Goal: Transaction & Acquisition: Book appointment/travel/reservation

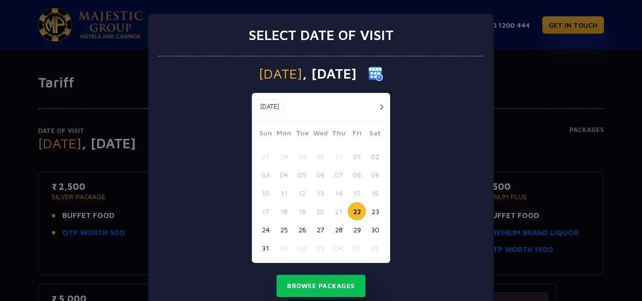
click at [378, 107] on button "button" at bounding box center [382, 107] width 12 height 12
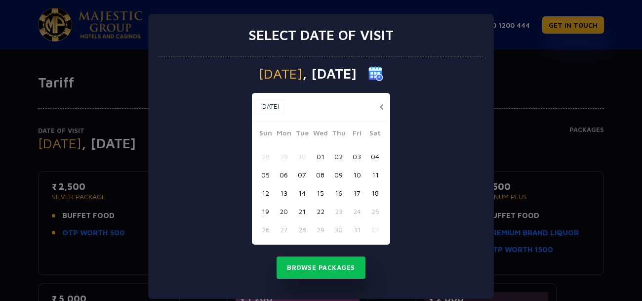
click at [378, 107] on button "button" at bounding box center [382, 107] width 12 height 12
click at [0, 0] on button "button" at bounding box center [0, 0] width 0 height 0
click at [378, 107] on button "button" at bounding box center [382, 107] width 12 height 12
click at [0, 0] on button "button" at bounding box center [0, 0] width 0 height 0
click at [378, 107] on button "button" at bounding box center [382, 107] width 12 height 12
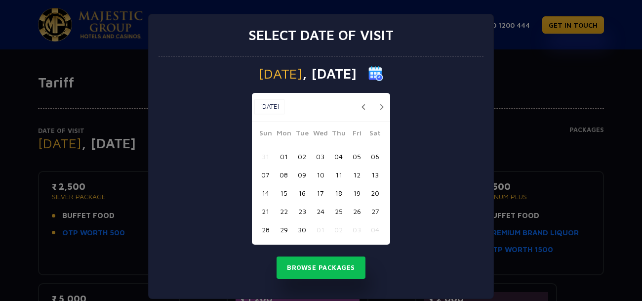
click at [378, 107] on button "button" at bounding box center [382, 107] width 12 height 12
click at [0, 0] on button "button" at bounding box center [0, 0] width 0 height 0
click at [378, 107] on button "button" at bounding box center [382, 107] width 12 height 12
click at [0, 0] on button "button" at bounding box center [0, 0] width 0 height 0
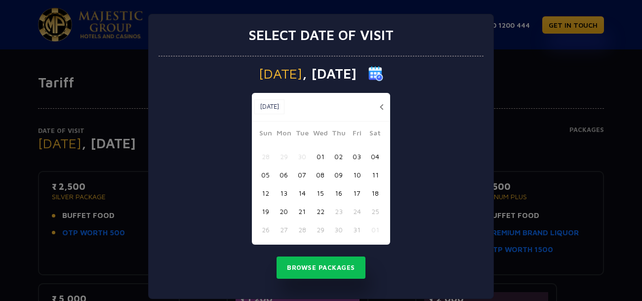
click at [378, 107] on button "button" at bounding box center [382, 107] width 12 height 12
click at [370, 107] on button "button" at bounding box center [363, 107] width 12 height 12
click at [378, 107] on button "button" at bounding box center [382, 107] width 12 height 12
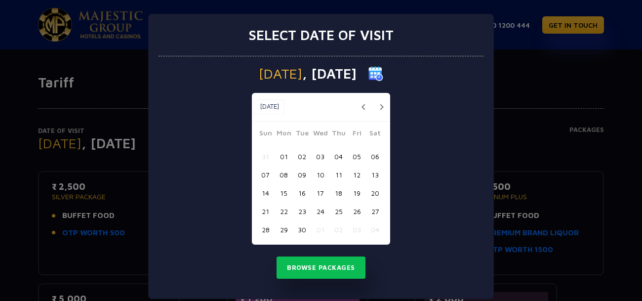
scroll to position [12, 0]
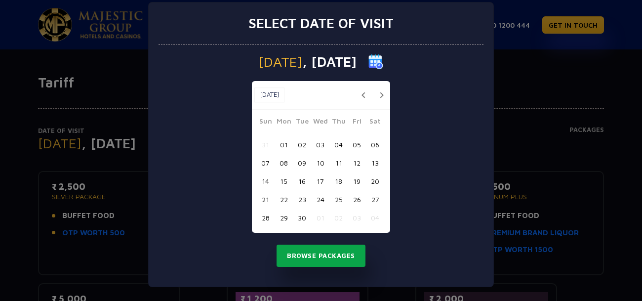
click at [339, 256] on button "Browse Packages" at bounding box center [321, 256] width 89 height 23
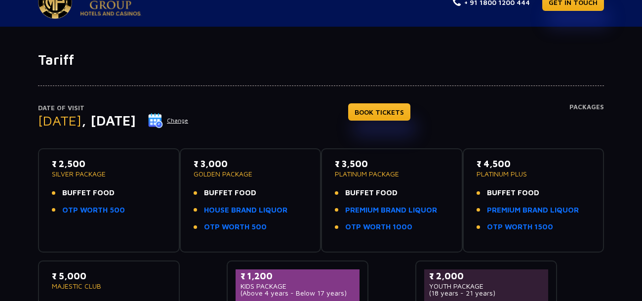
scroll to position [22, 0]
click at [189, 121] on button "Change" at bounding box center [168, 121] width 41 height 16
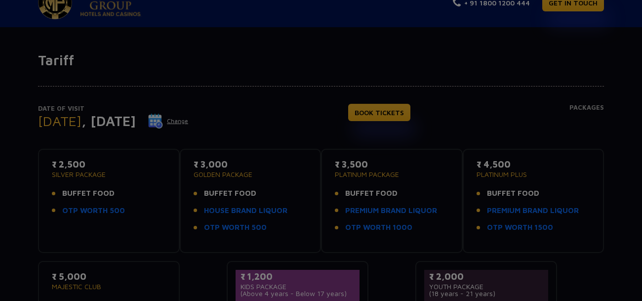
scroll to position [0, 0]
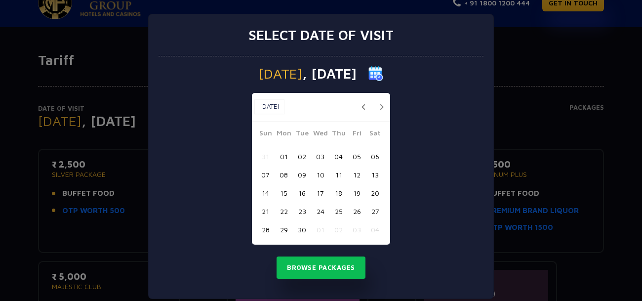
click at [306, 156] on button "02" at bounding box center [302, 156] width 18 height 18
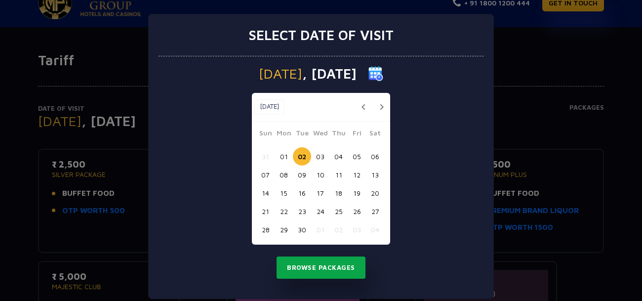
click at [321, 274] on button "Browse Packages" at bounding box center [321, 267] width 89 height 23
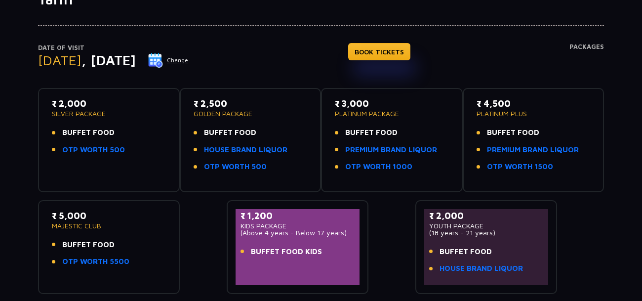
scroll to position [85, 0]
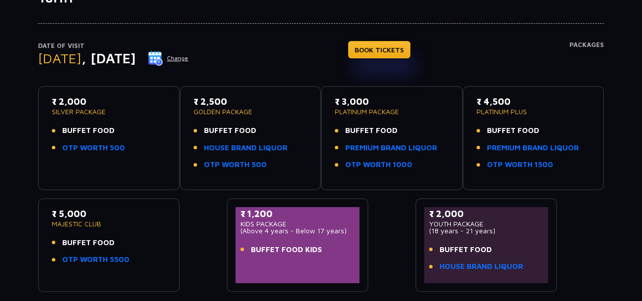
click at [189, 62] on button "Change" at bounding box center [168, 58] width 41 height 16
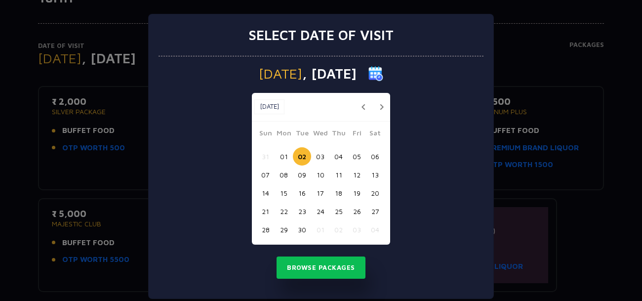
click at [354, 158] on button "05" at bounding box center [357, 156] width 18 height 18
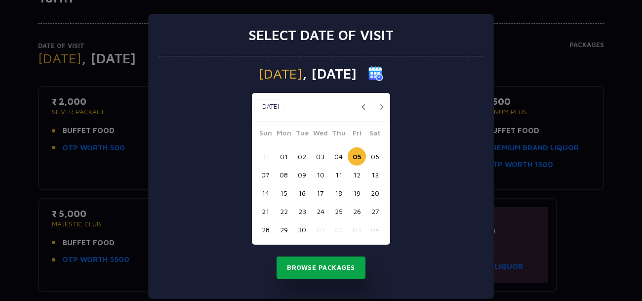
click at [321, 270] on button "Browse Packages" at bounding box center [321, 267] width 89 height 23
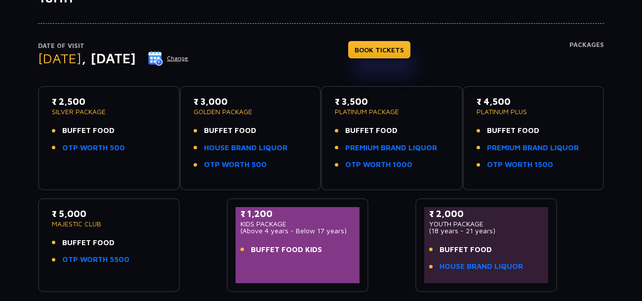
click at [189, 59] on button "Change" at bounding box center [168, 58] width 41 height 16
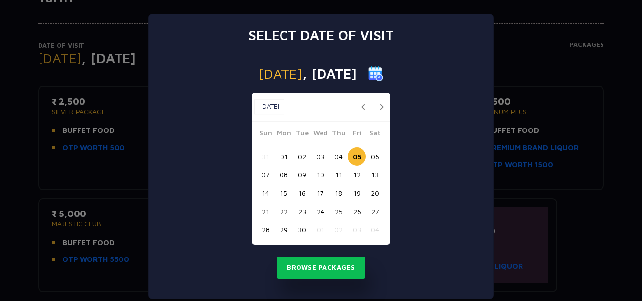
click at [334, 156] on button "04" at bounding box center [339, 156] width 18 height 18
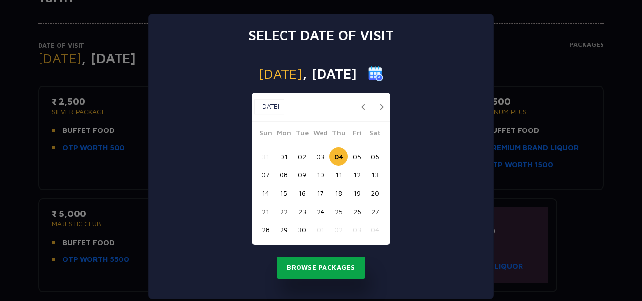
click at [321, 275] on button "Browse Packages" at bounding box center [321, 267] width 89 height 23
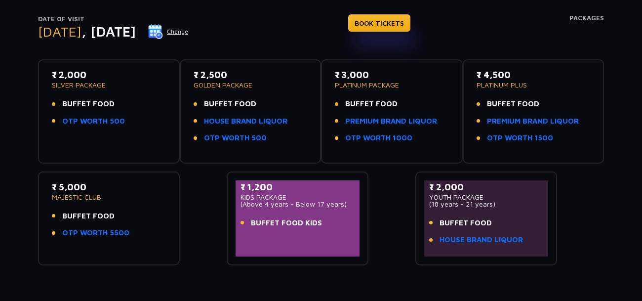
scroll to position [106, 0]
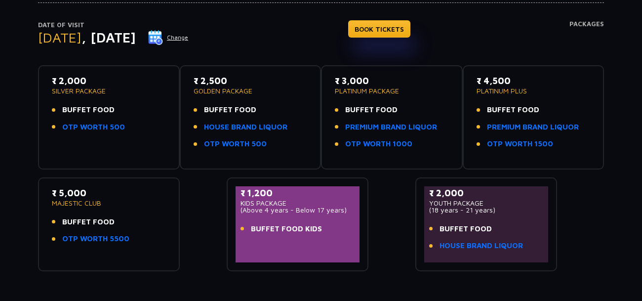
click at [93, 96] on div "₹ 2,000 SILVER PACKAGE BUFFET FOOD OTP WORTH 500" at bounding box center [109, 106] width 114 height 64
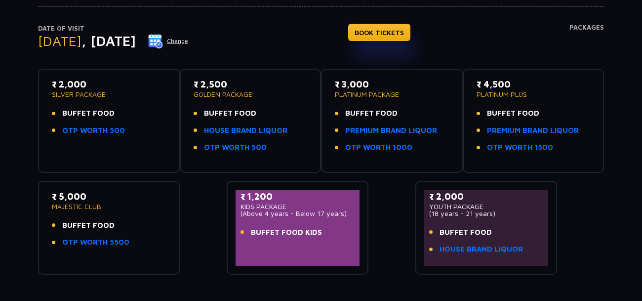
scroll to position [0, 0]
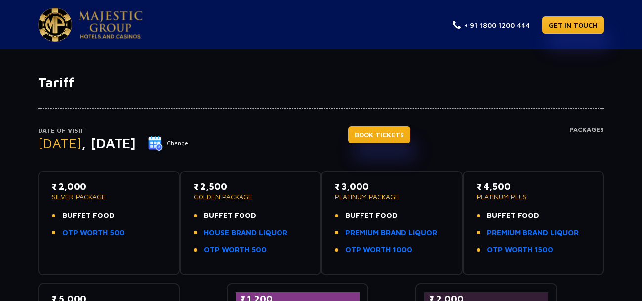
click at [393, 131] on link "BOOK TICKETS" at bounding box center [379, 134] width 62 height 17
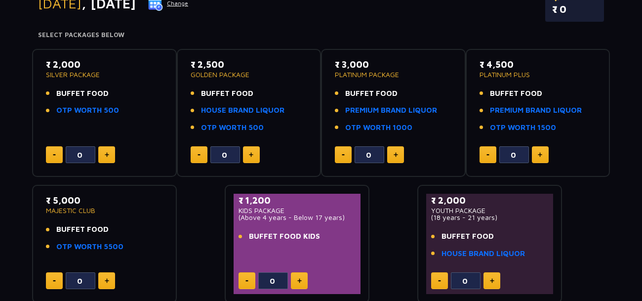
scroll to position [143, 0]
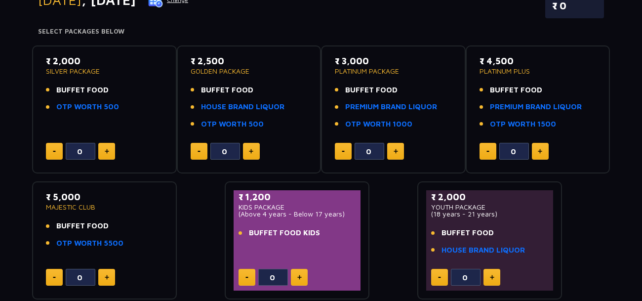
click at [109, 149] on button at bounding box center [106, 151] width 17 height 17
type input "2"
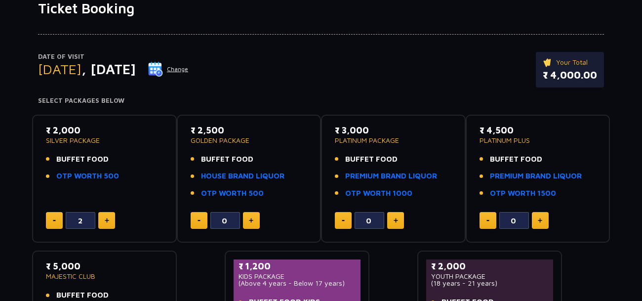
scroll to position [0, 0]
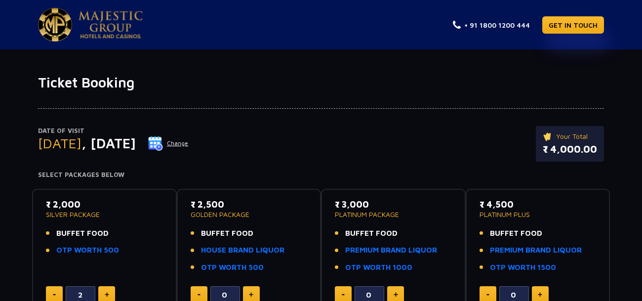
click at [63, 18] on img at bounding box center [55, 25] width 34 height 34
